Goal: Check status

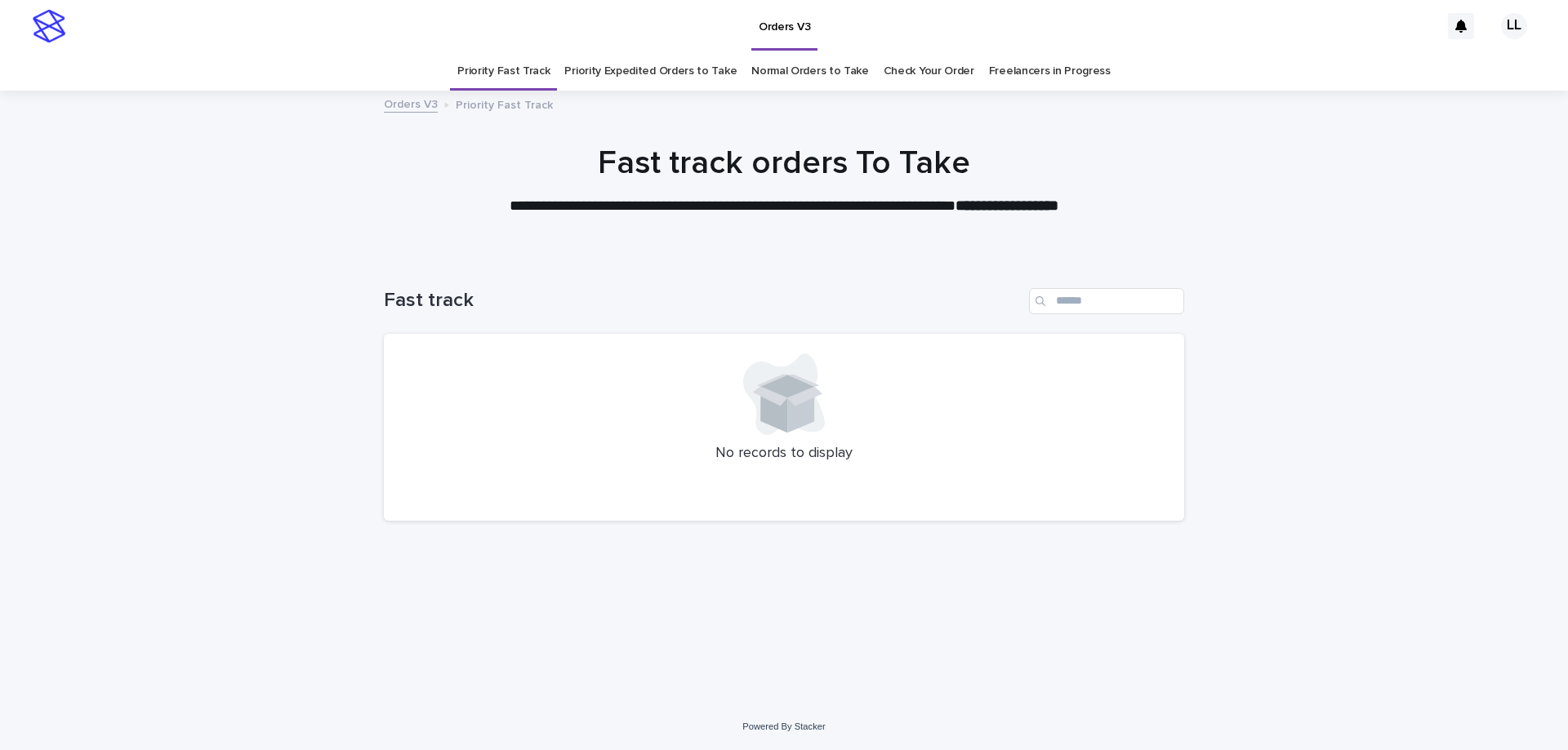
click at [635, 69] on link "Priority Expedited Orders to Take" at bounding box center [650, 71] width 173 height 38
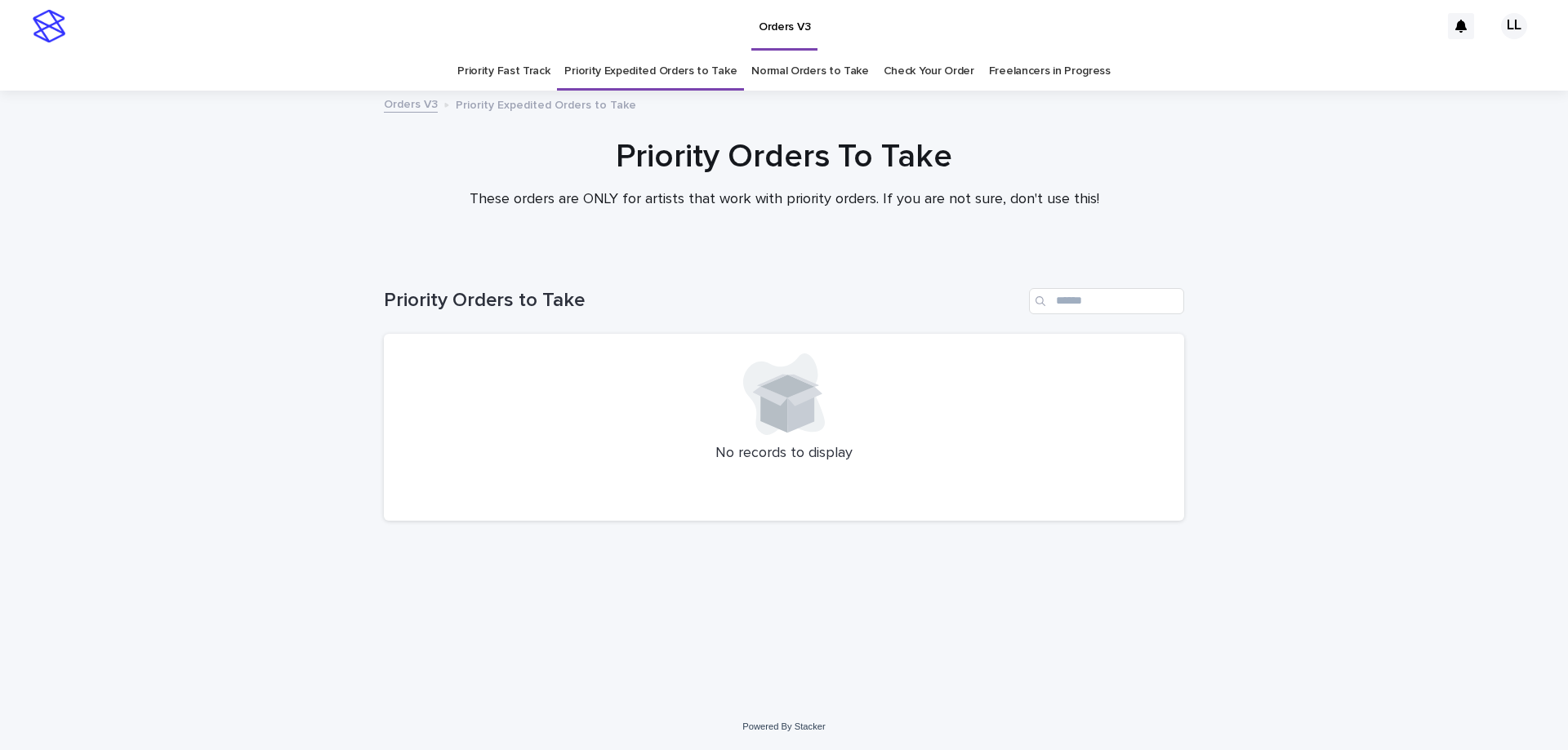
click at [815, 76] on link "Normal Orders to Take" at bounding box center [810, 71] width 118 height 38
click at [889, 66] on link "Check Your Order" at bounding box center [928, 71] width 90 height 38
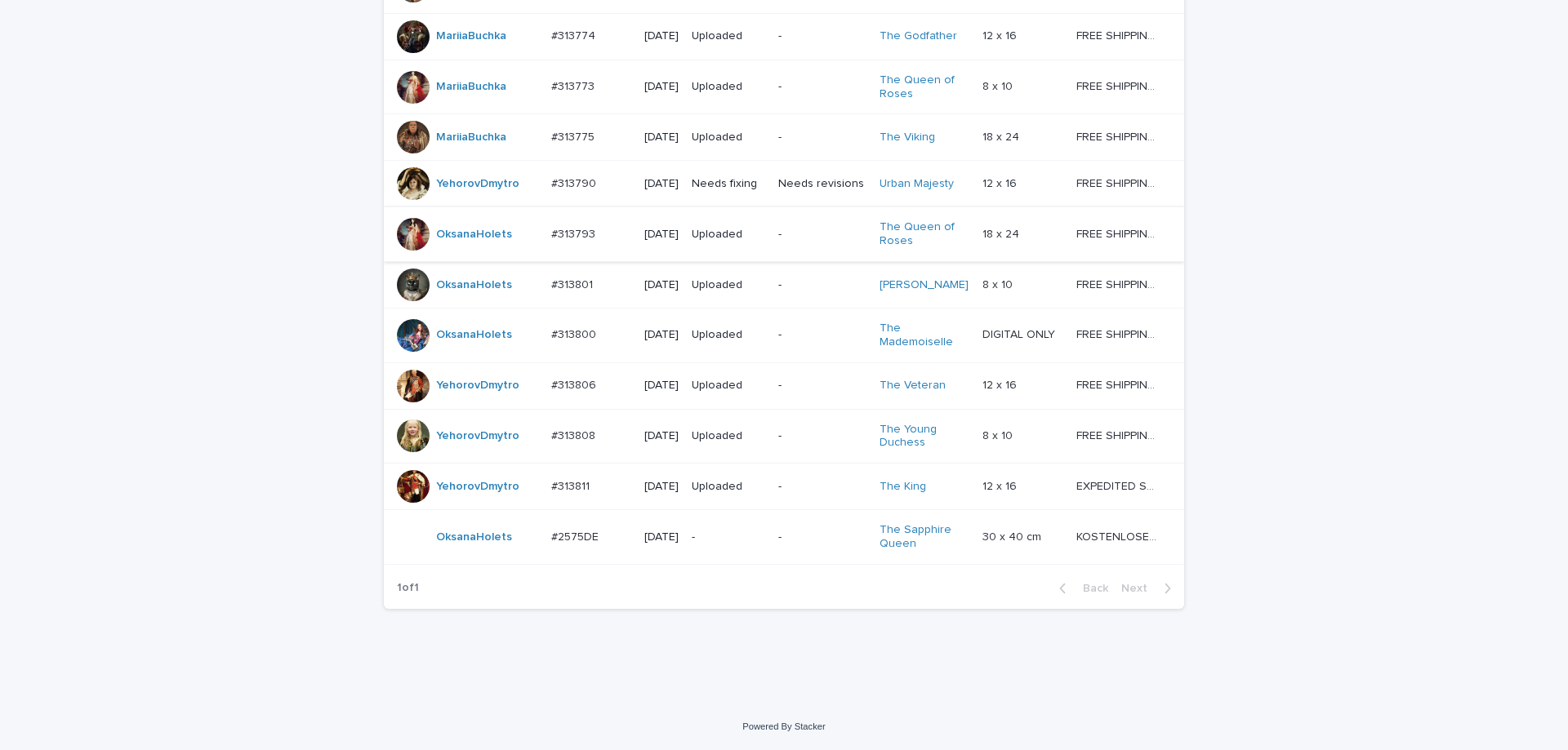
scroll to position [333, 0]
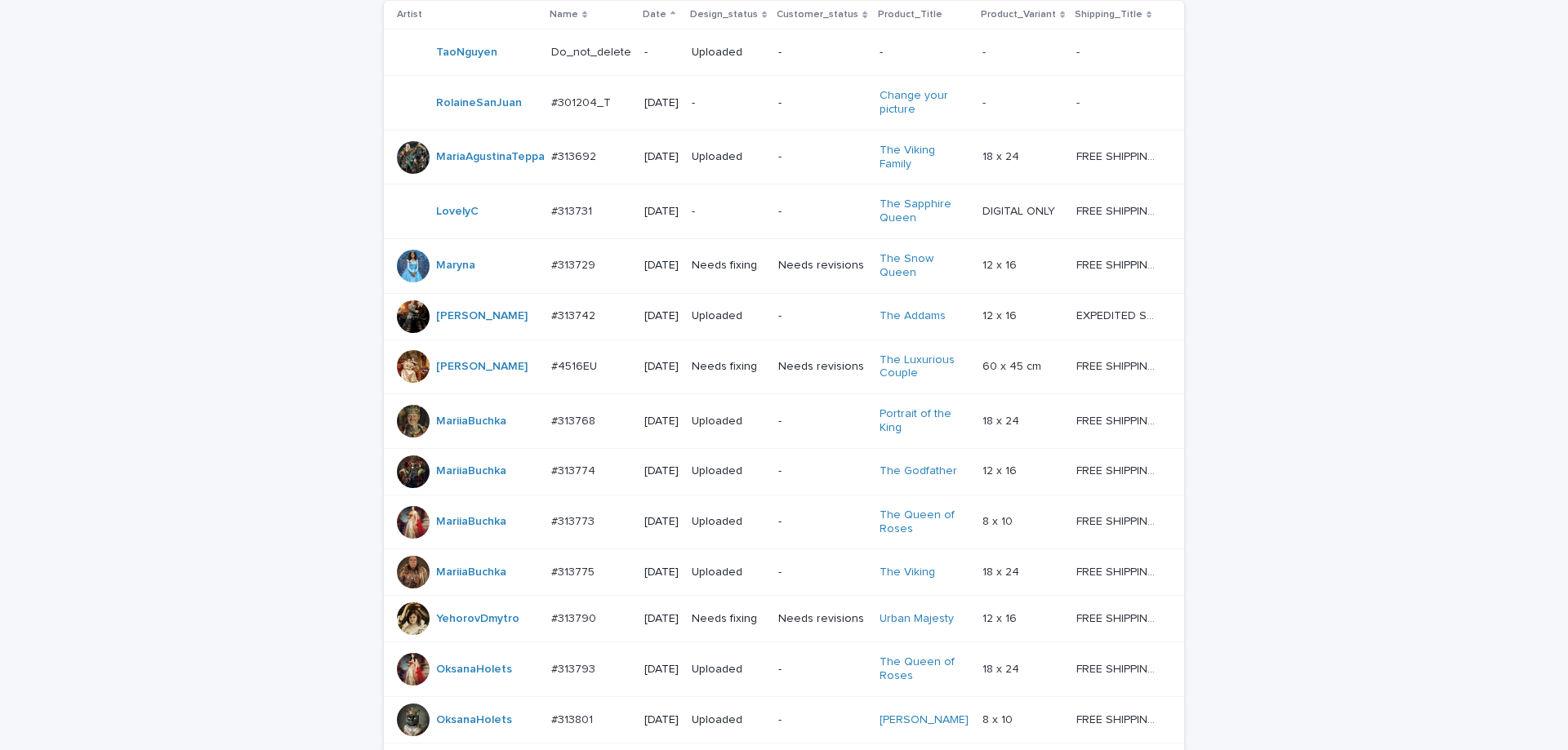
click at [778, 208] on p "-" at bounding box center [822, 212] width 88 height 14
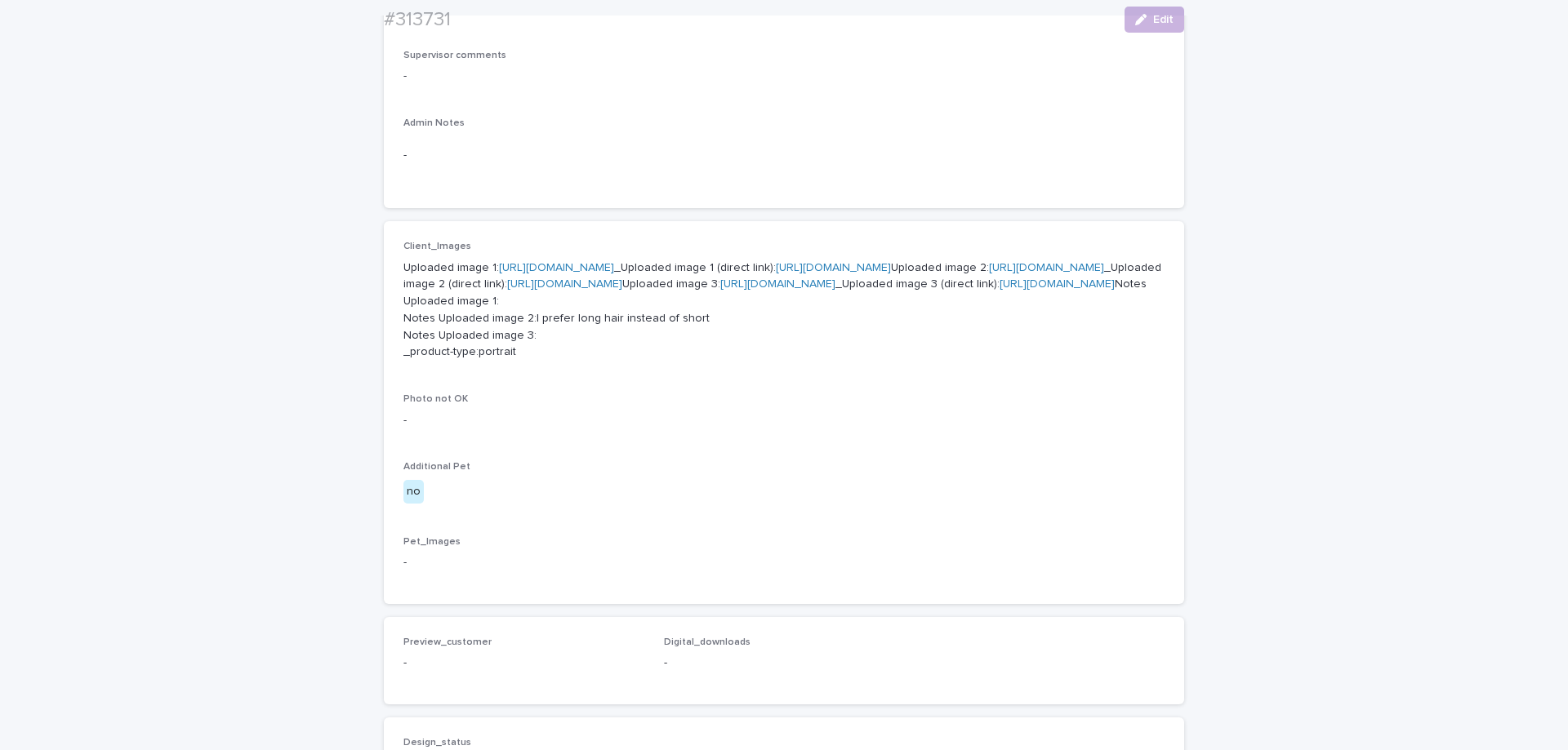
scroll to position [571, 0]
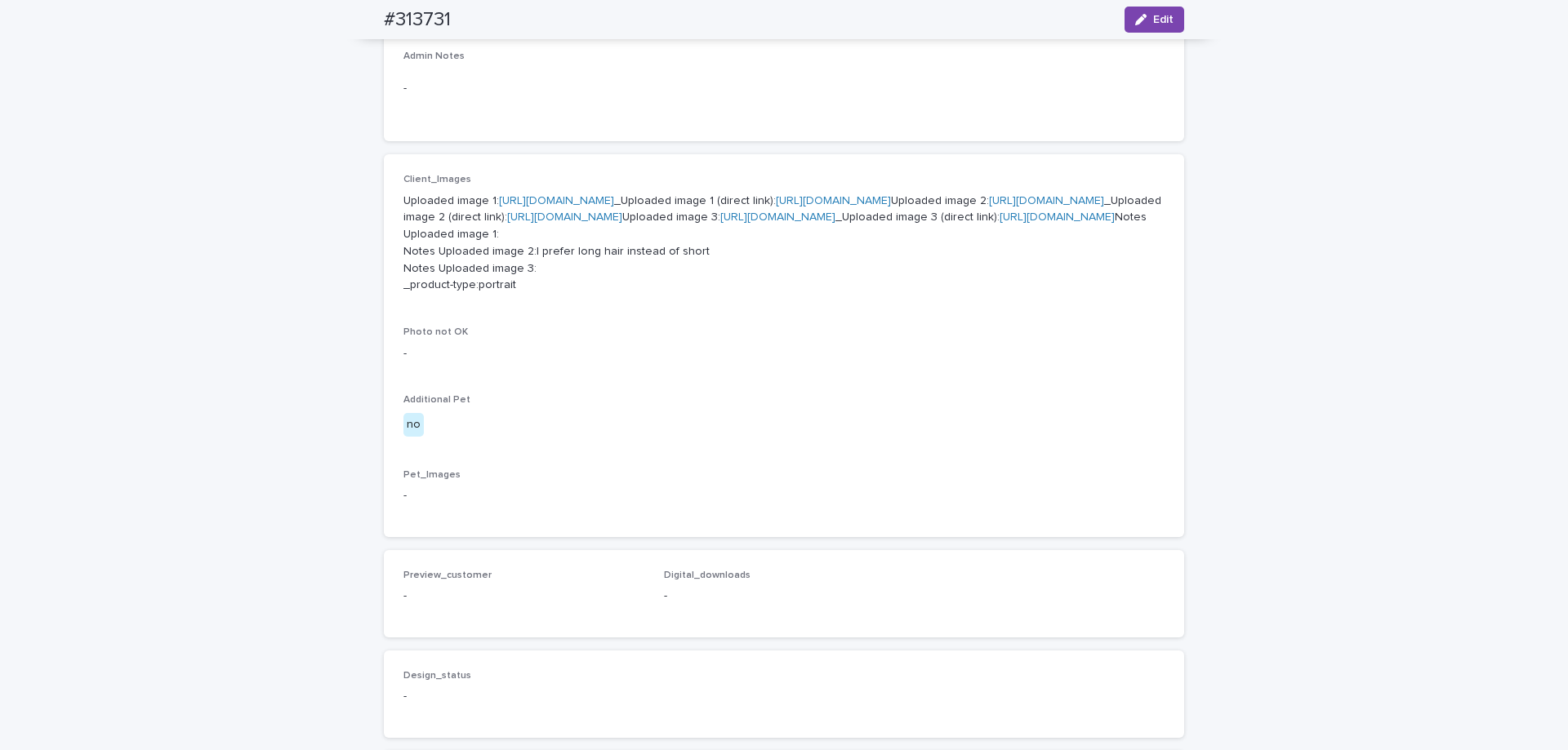
click at [633, 215] on p "Uploaded image 1: [URL][DOMAIN_NAME] _Uploaded image 1 (direct link): [URL][DOM…" at bounding box center [784, 244] width 761 height 102
click at [634, 207] on p "Uploaded image 1: [URL][DOMAIN_NAME] _Uploaded image 1 (direct link): [URL][DOM…" at bounding box center [784, 244] width 761 height 102
click at [614, 201] on link "[URL][DOMAIN_NAME]" at bounding box center [556, 200] width 115 height 12
click at [989, 206] on link "[URL][DOMAIN_NAME]" at bounding box center [1047, 200] width 115 height 12
click at [720, 223] on link "[URL][DOMAIN_NAME]" at bounding box center [777, 217] width 115 height 12
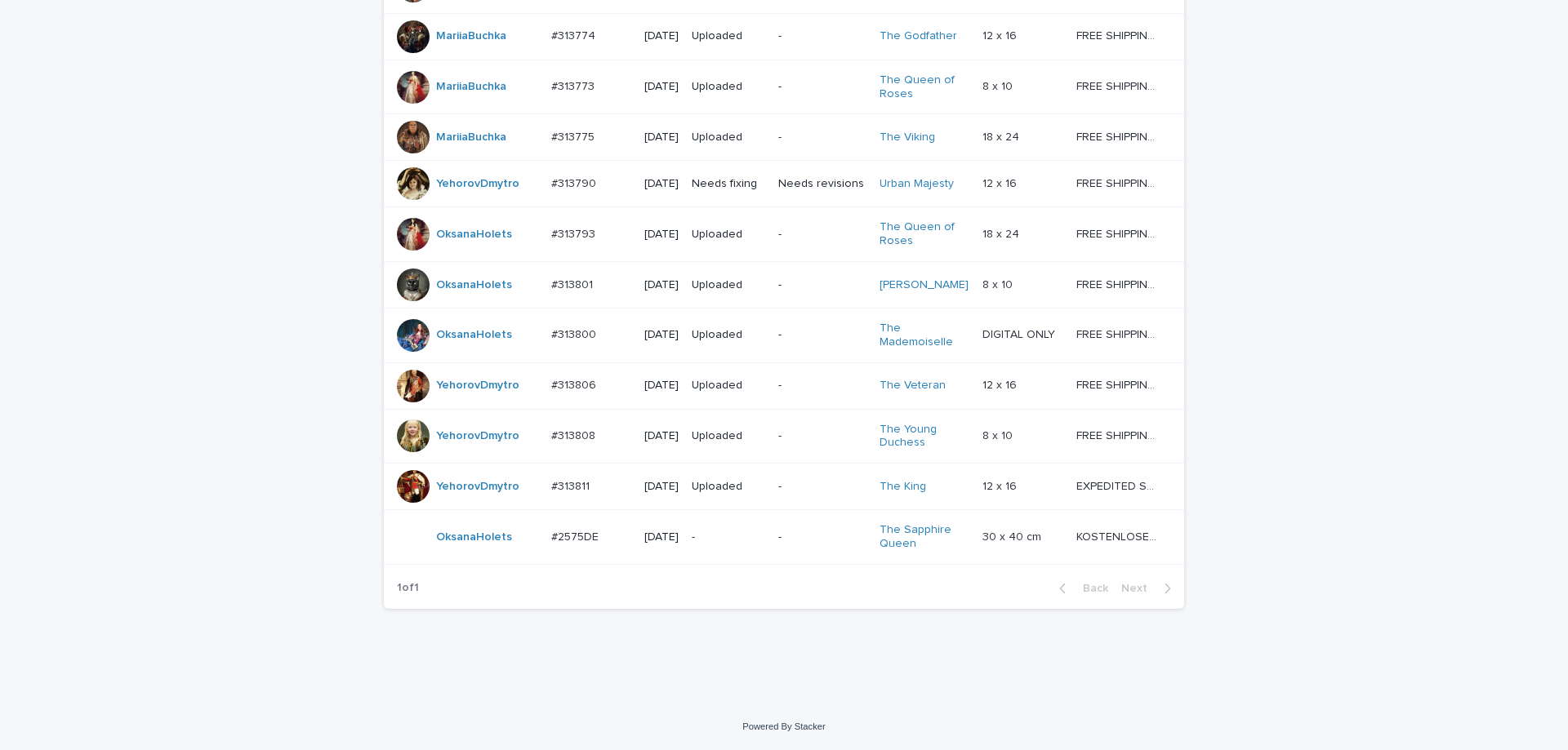
scroll to position [823, 0]
click at [660, 437] on p "[DATE]" at bounding box center [662, 436] width 34 height 14
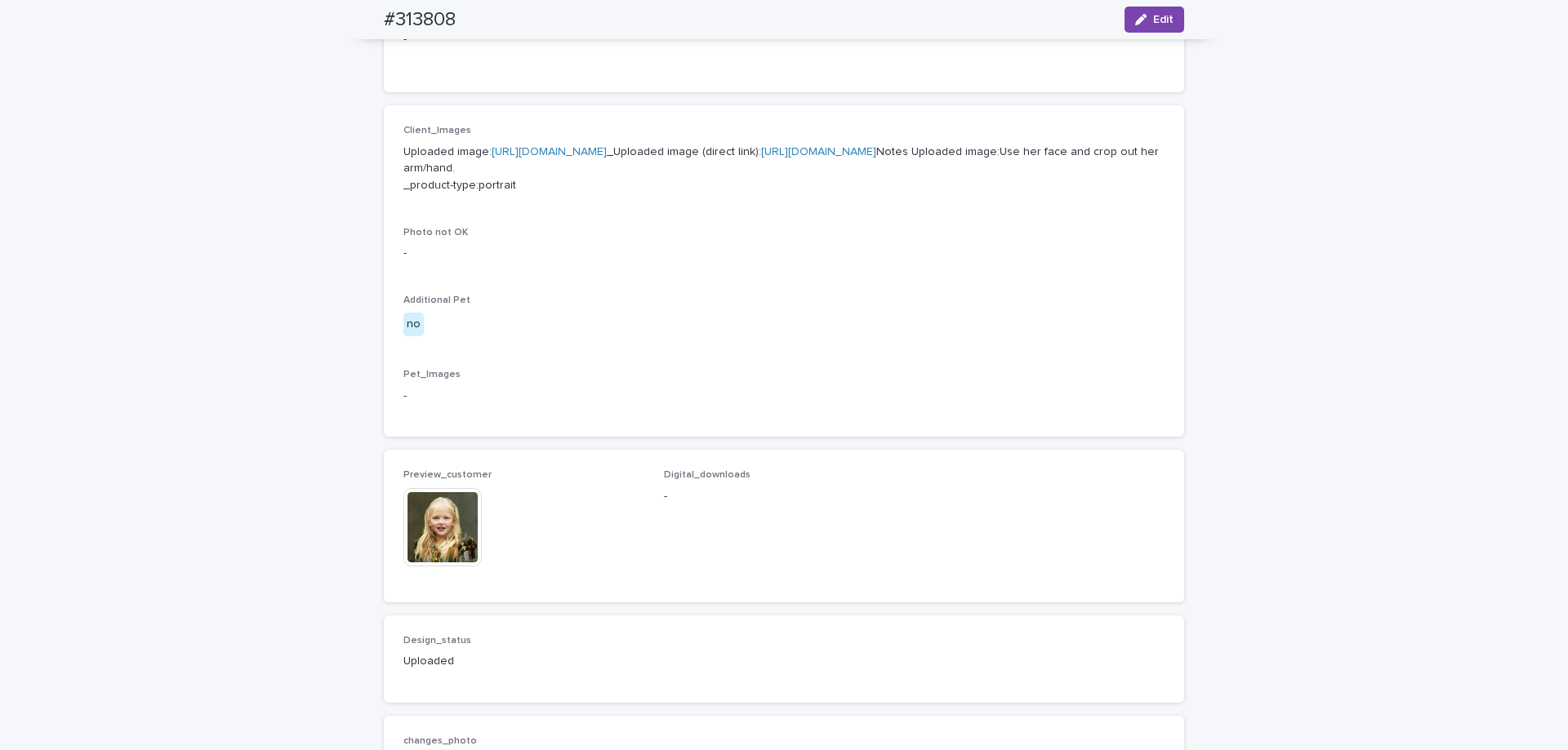
scroll to position [816, 0]
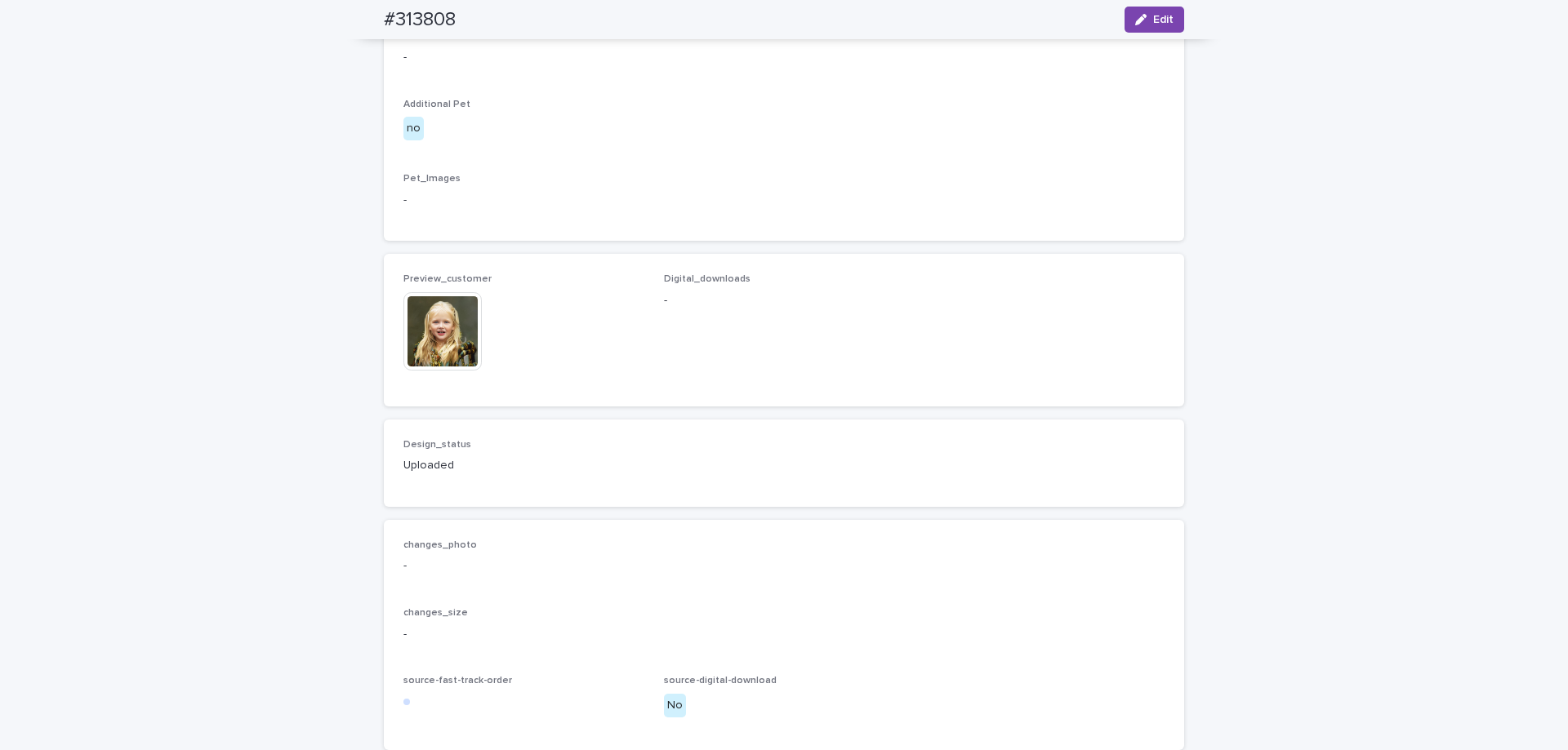
click at [442, 371] on img at bounding box center [443, 332] width 79 height 79
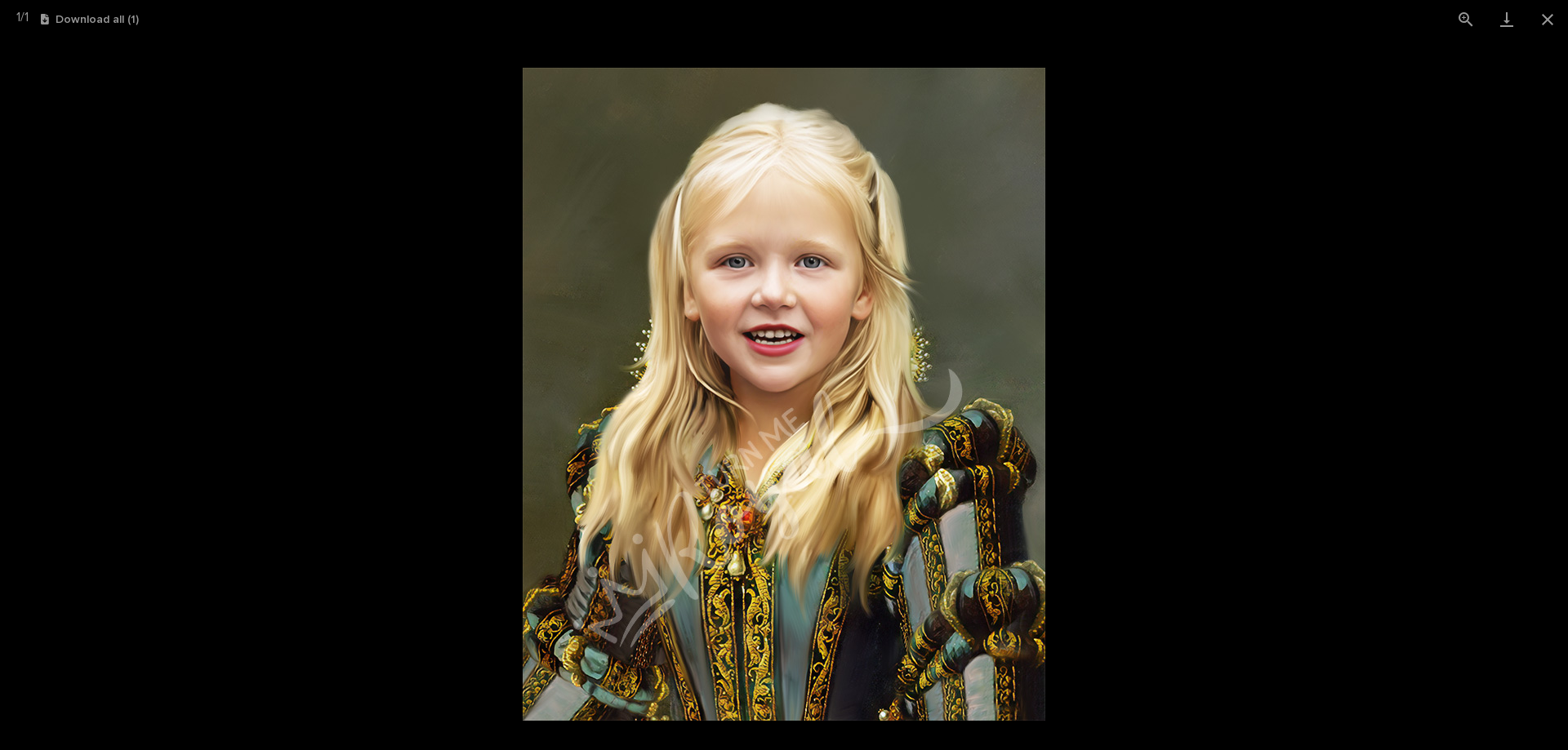
click at [218, 147] on picture at bounding box center [784, 394] width 1568 height 712
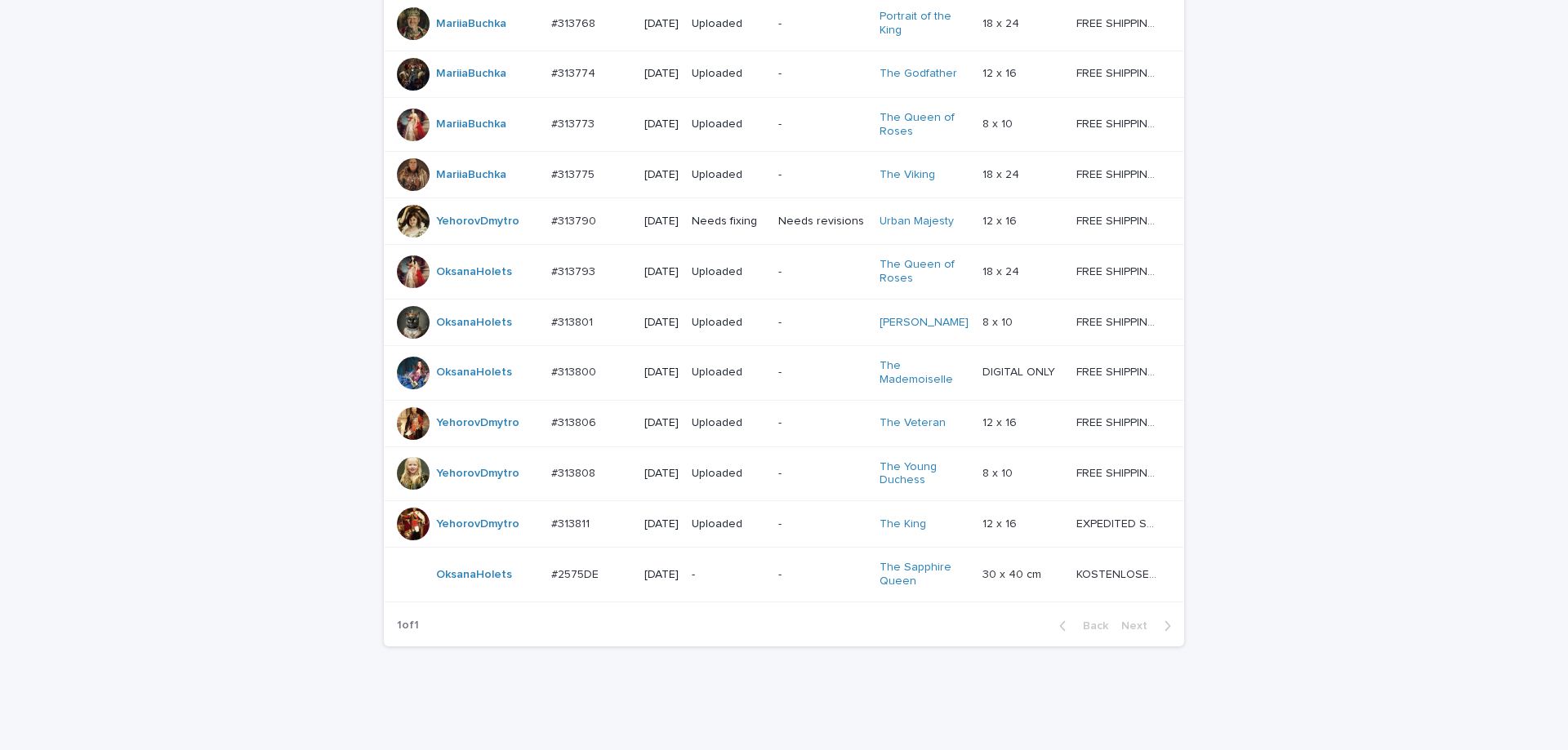
scroll to position [823, 0]
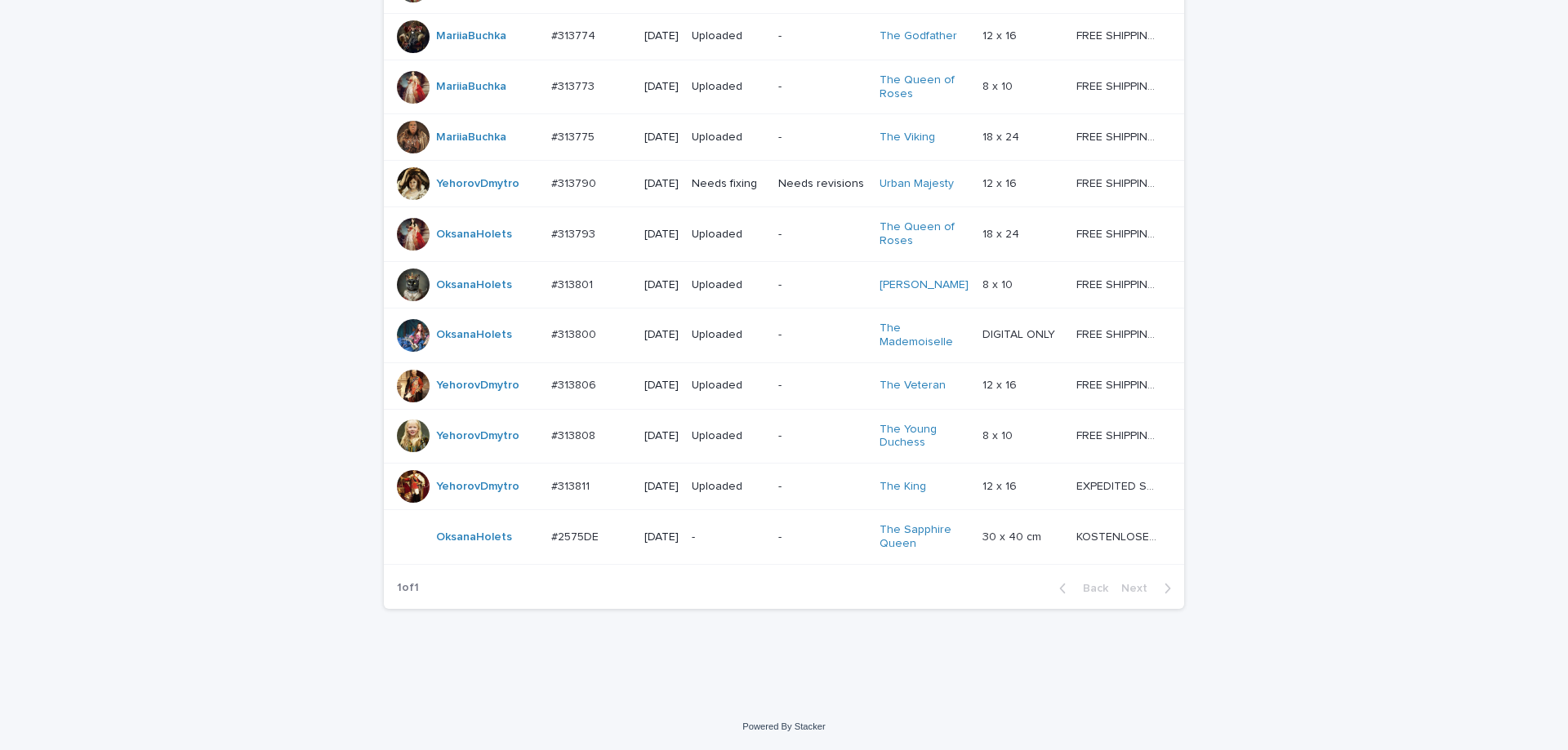
click at [758, 379] on p "Uploaded" at bounding box center [728, 386] width 73 height 14
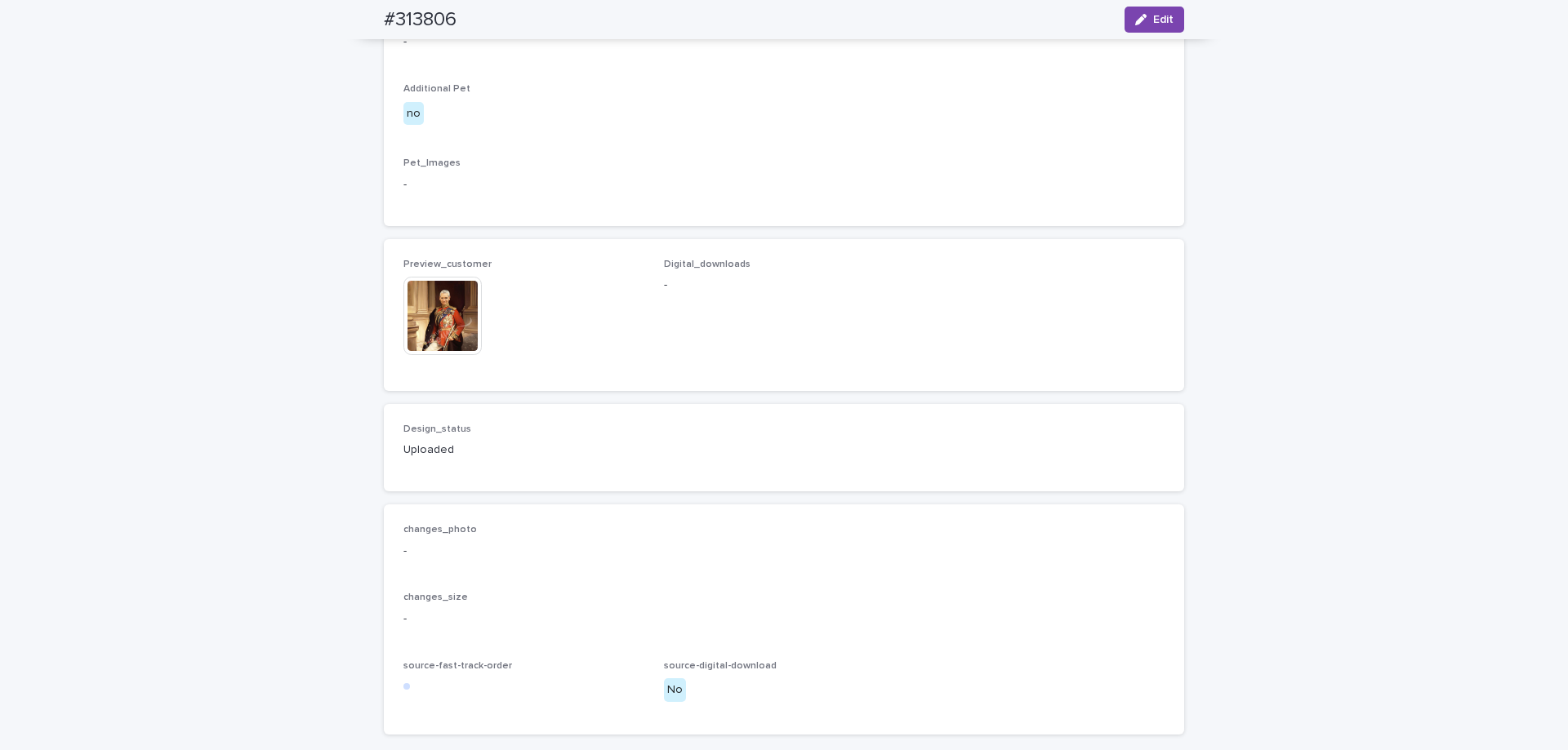
scroll to position [816, 0]
click at [444, 353] on img at bounding box center [443, 315] width 79 height 79
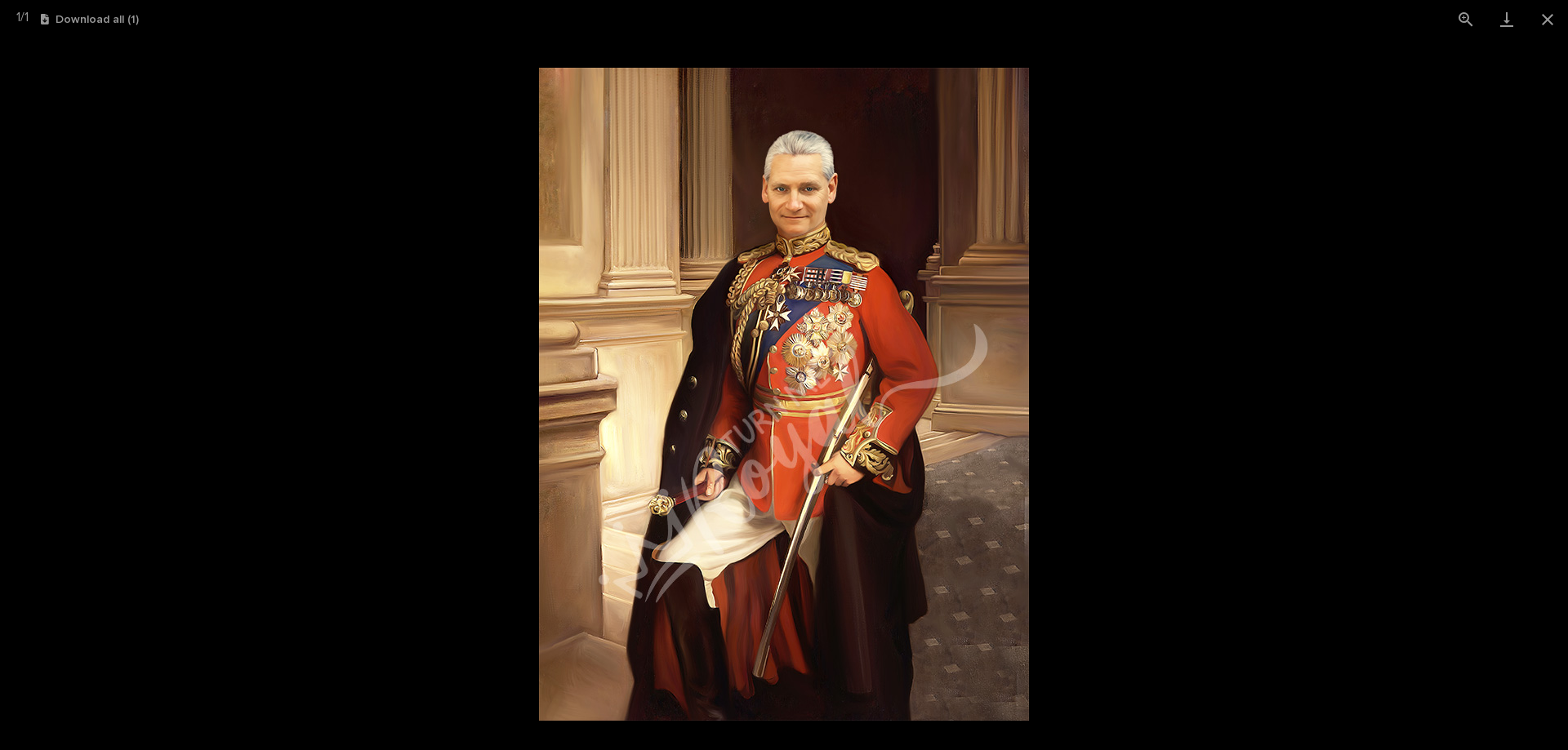
click at [192, 131] on picture at bounding box center [784, 394] width 1568 height 712
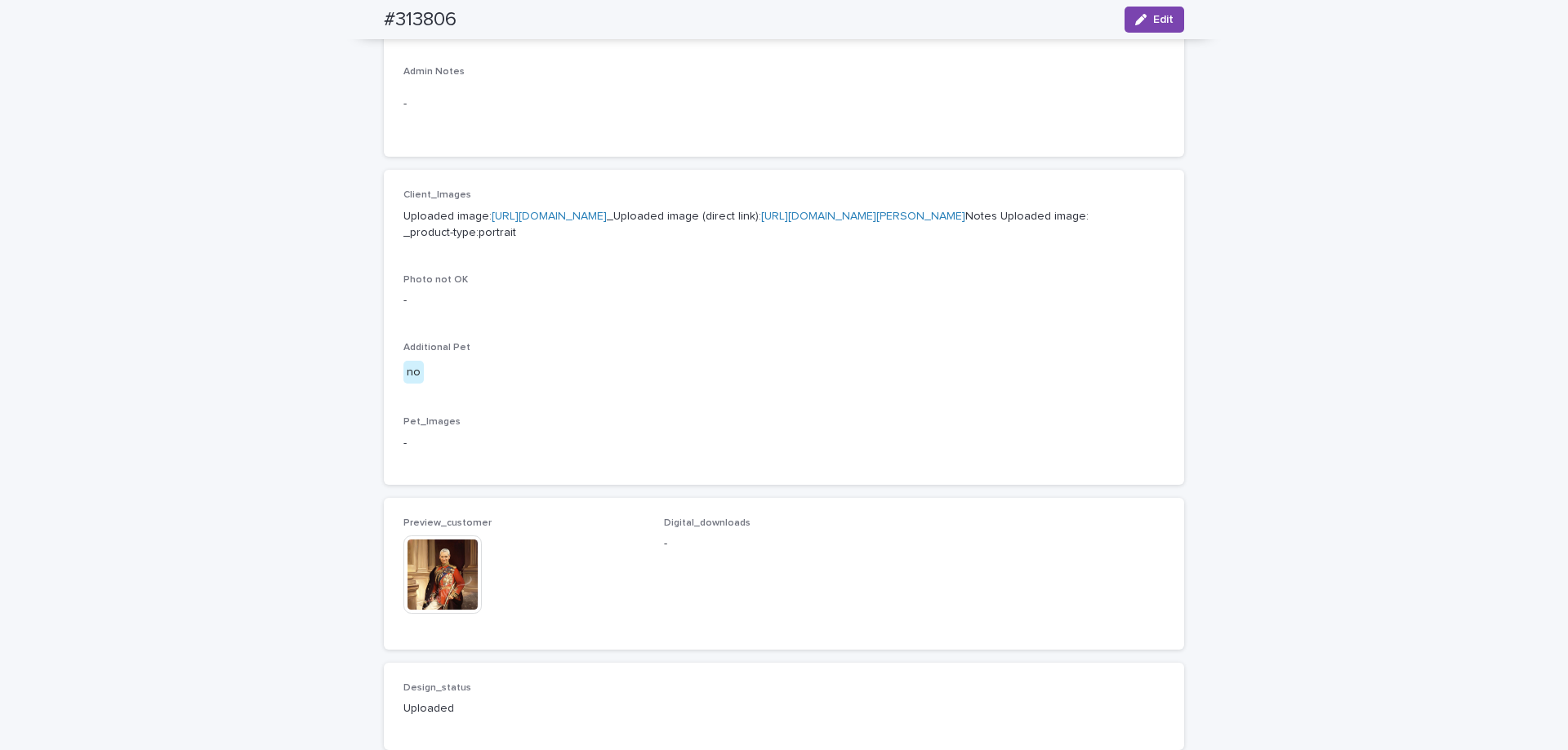
scroll to position [409, 0]
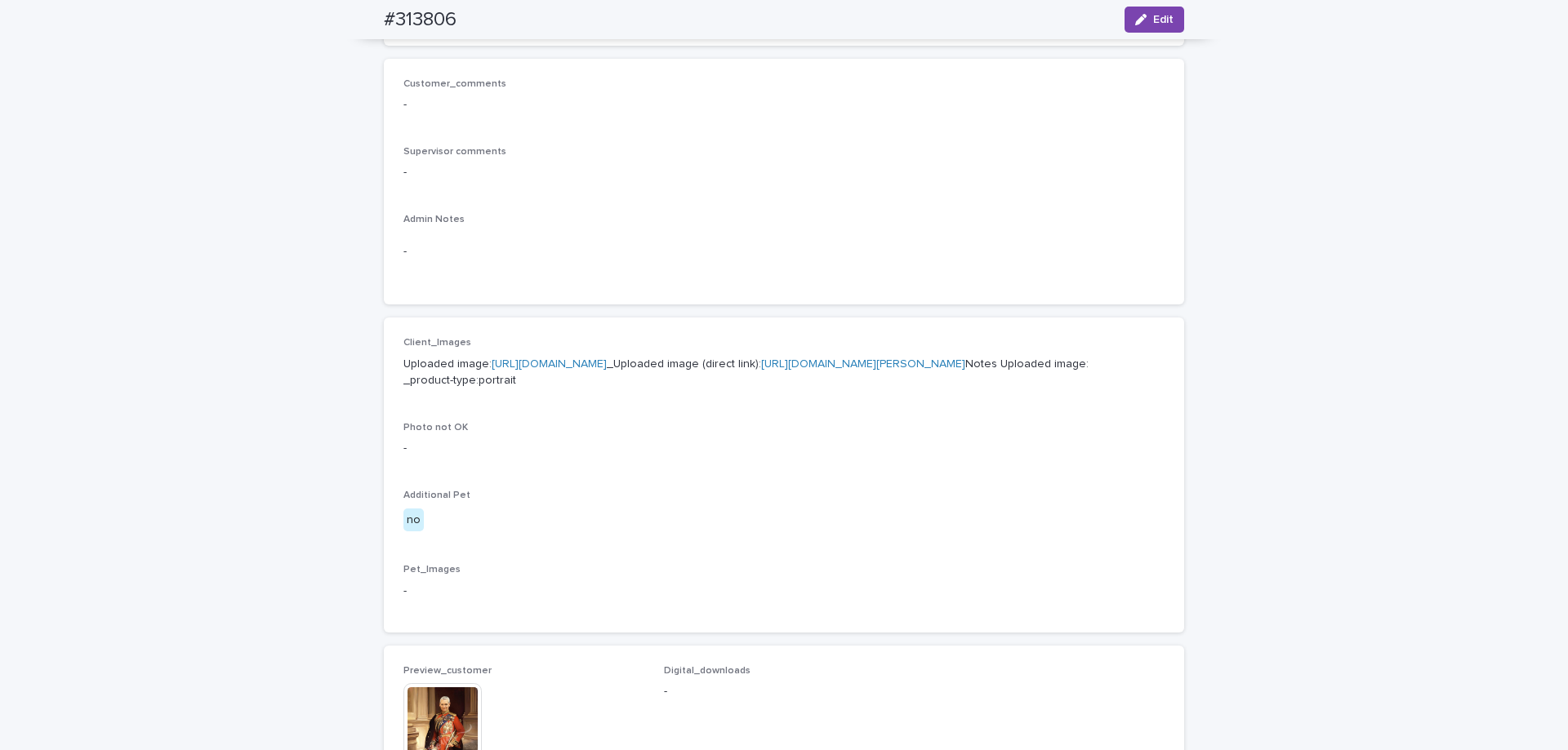
click at [708, 356] on p "Uploaded image: [URL][DOMAIN_NAME] _Uploaded image (direct link): [URL][DOMAIN_…" at bounding box center [784, 373] width 761 height 34
click at [607, 362] on link "[URL][DOMAIN_NAME]" at bounding box center [549, 364] width 115 height 12
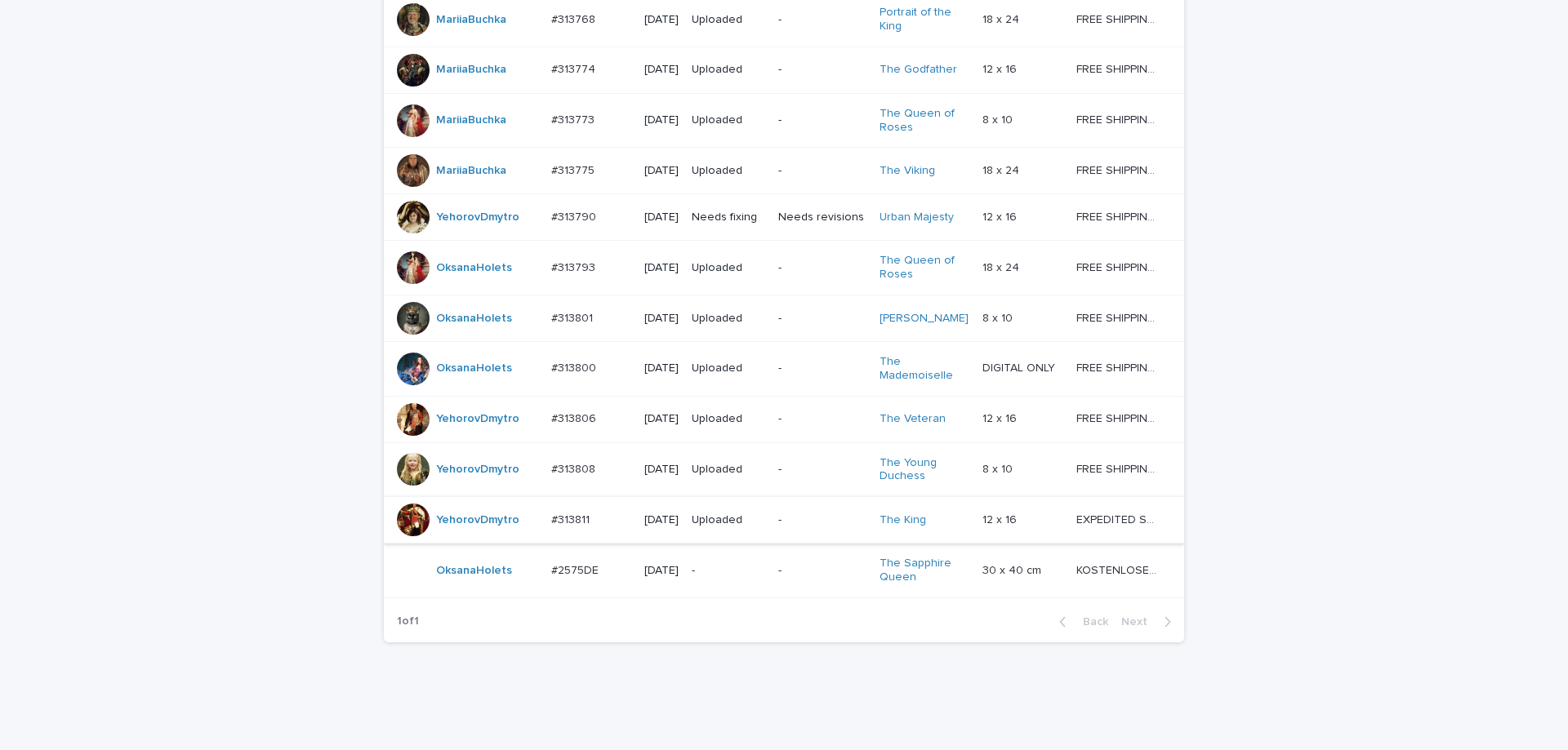
scroll to position [823, 0]
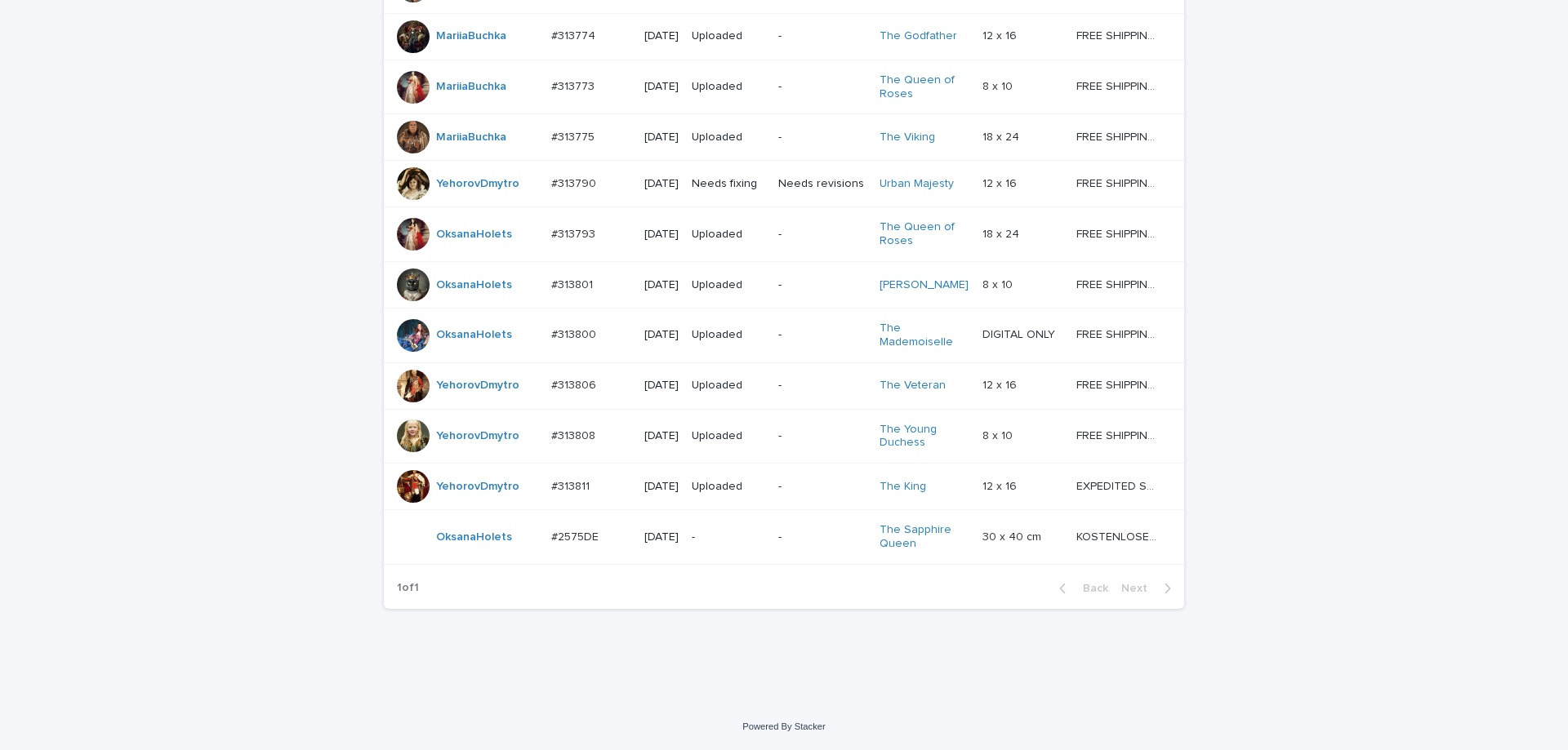
click at [787, 480] on p "-" at bounding box center [822, 487] width 88 height 14
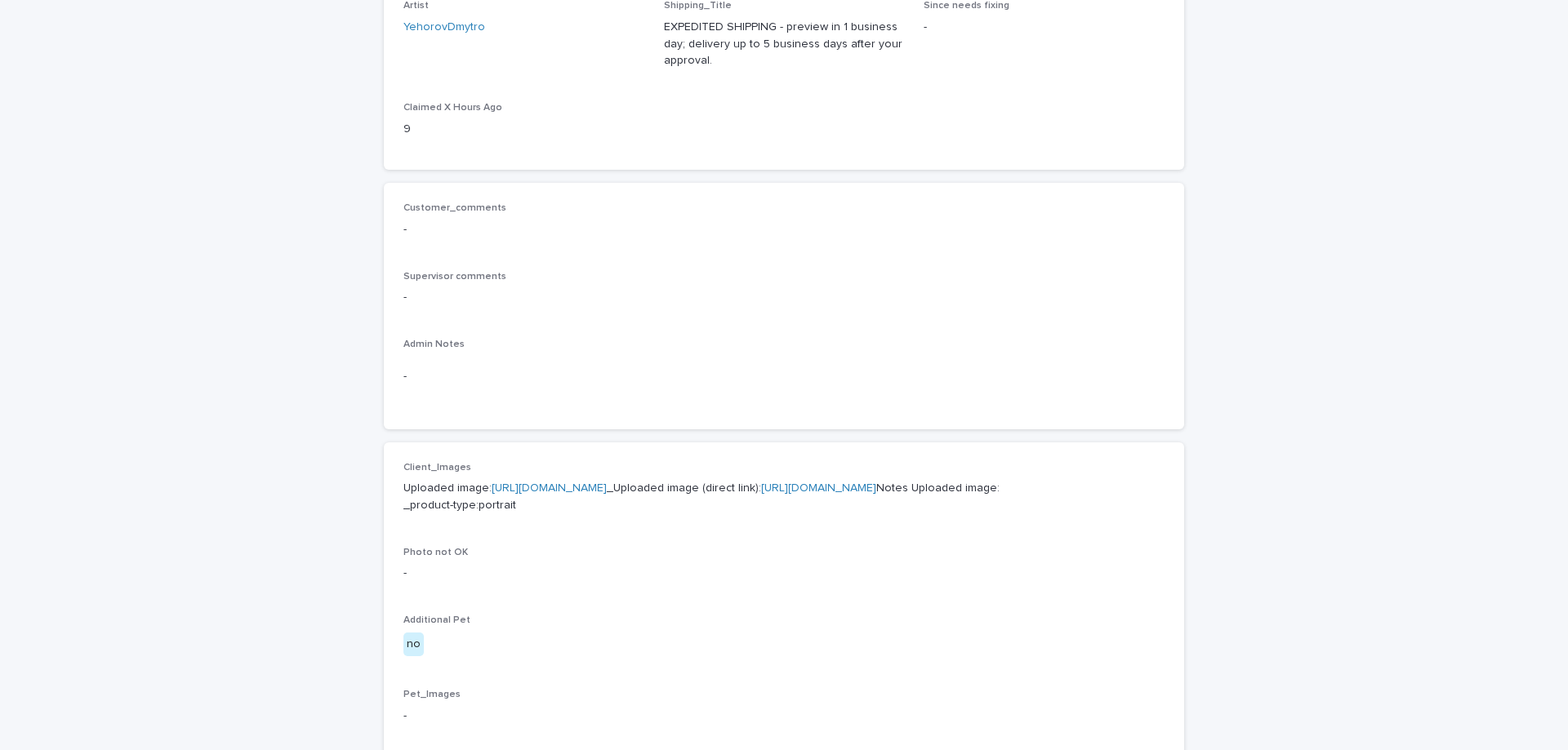
scroll to position [571, 0]
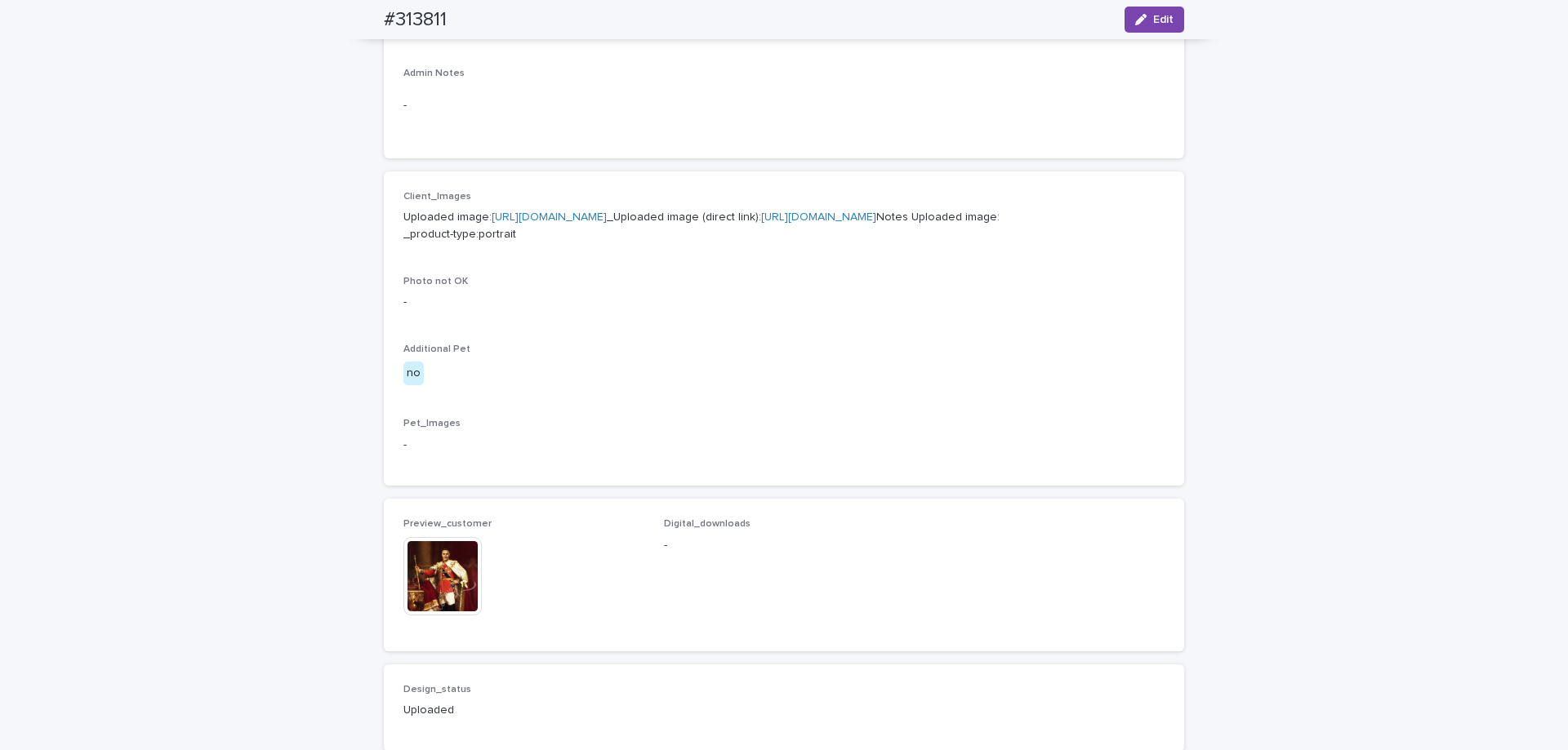
click at [607, 212] on link "[URL][DOMAIN_NAME]" at bounding box center [549, 217] width 115 height 12
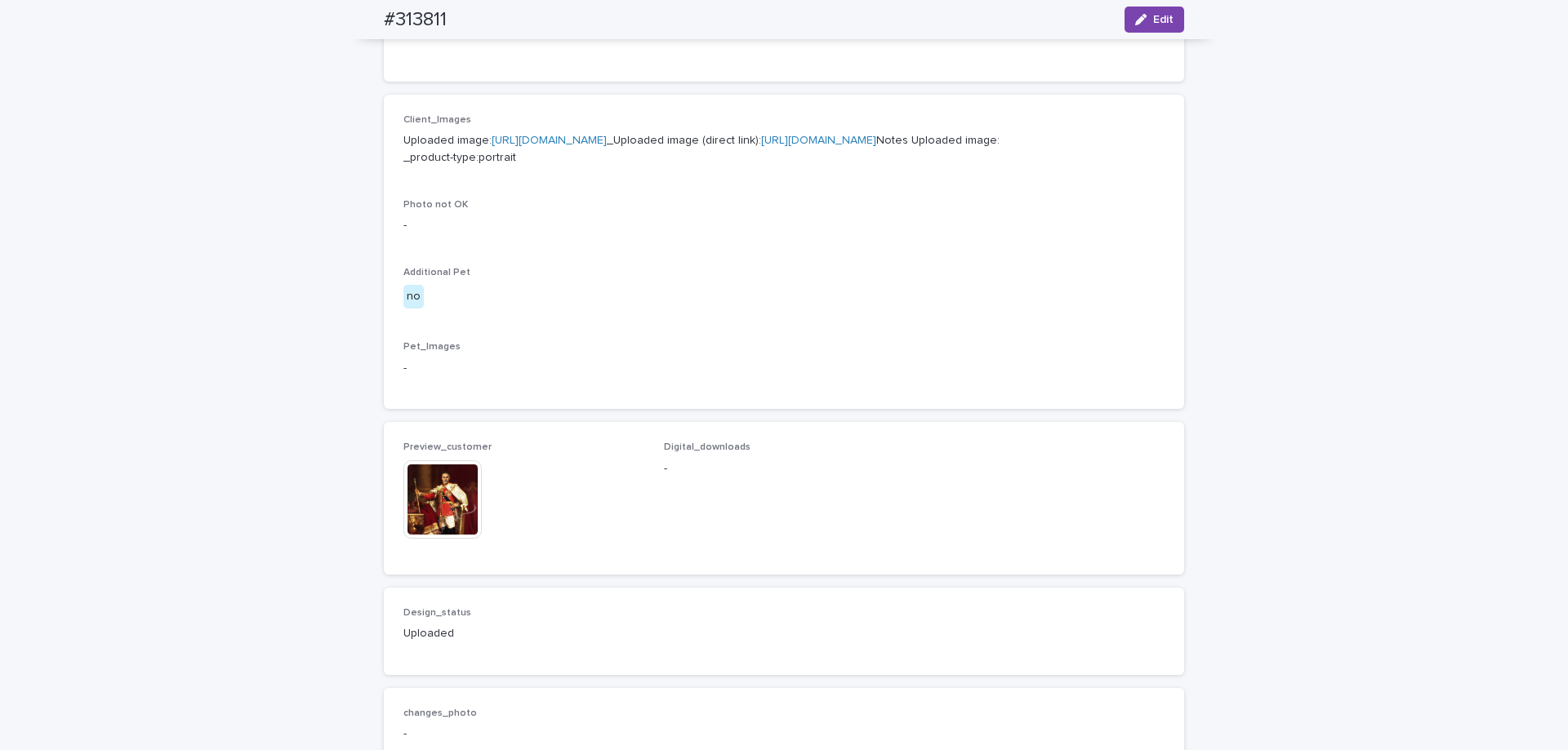
scroll to position [816, 0]
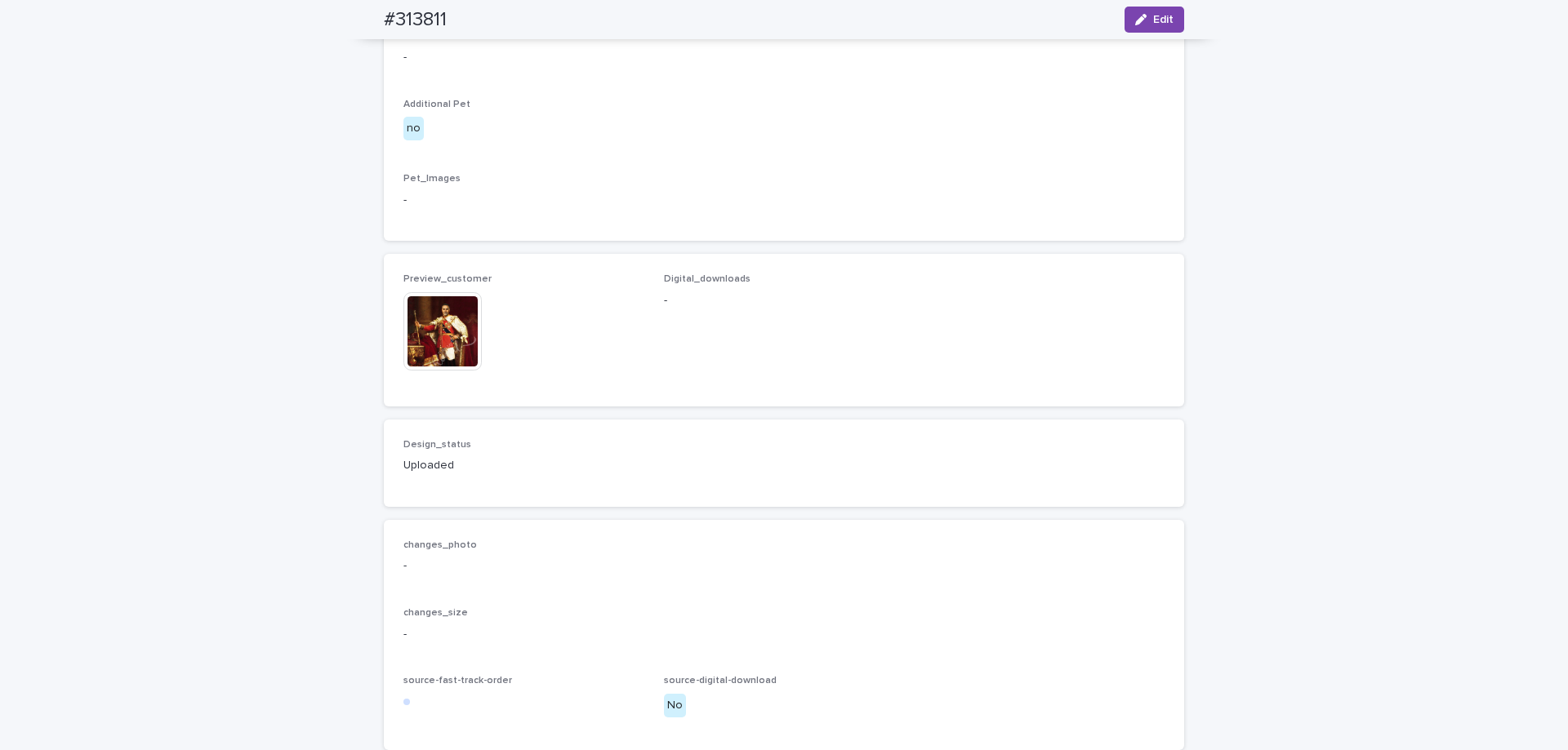
click at [445, 371] on img at bounding box center [443, 332] width 79 height 79
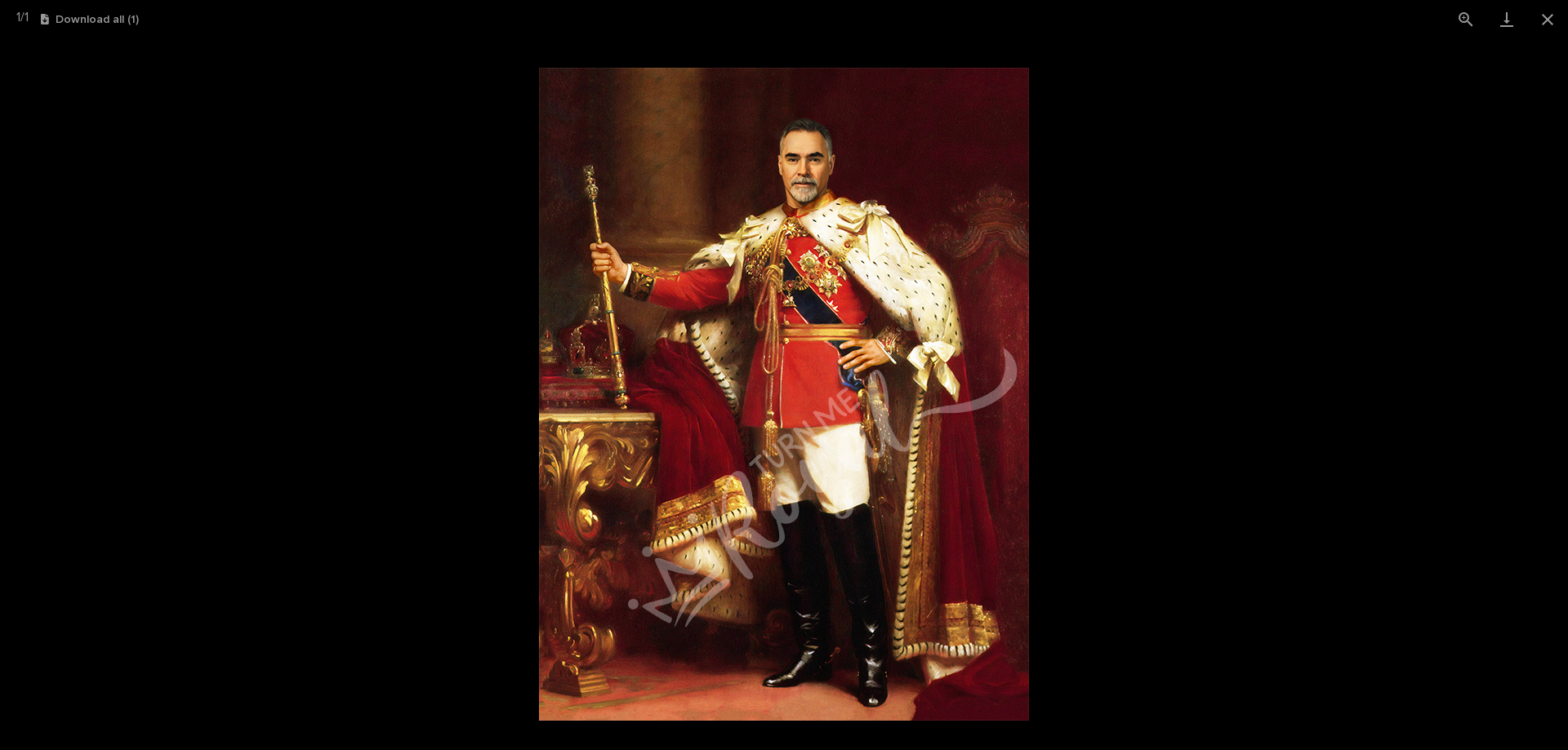
click at [179, 105] on picture at bounding box center [784, 394] width 1568 height 712
